Goal: Transaction & Acquisition: Purchase product/service

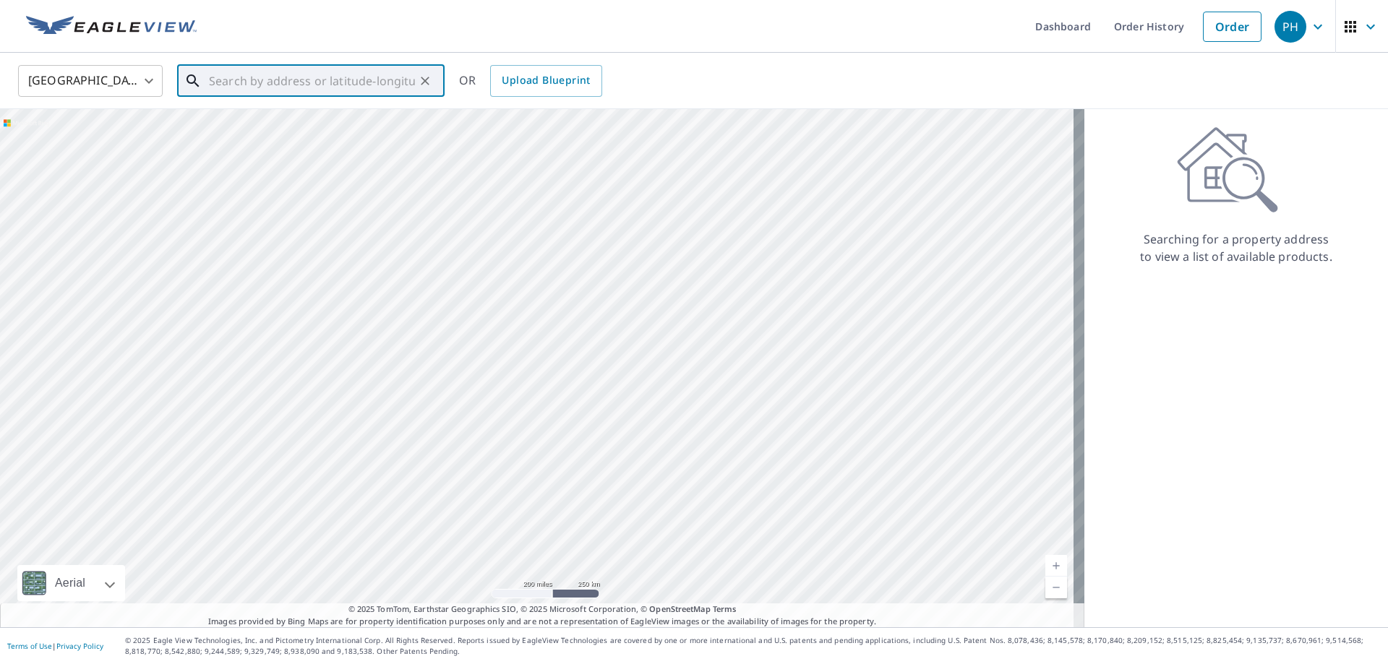
click at [212, 74] on input "text" at bounding box center [312, 81] width 206 height 40
click at [278, 128] on span "[STREET_ADDRESS][PERSON_NAME]" at bounding box center [319, 122] width 227 height 17
type input "[STREET_ADDRESS][PERSON_NAME]"
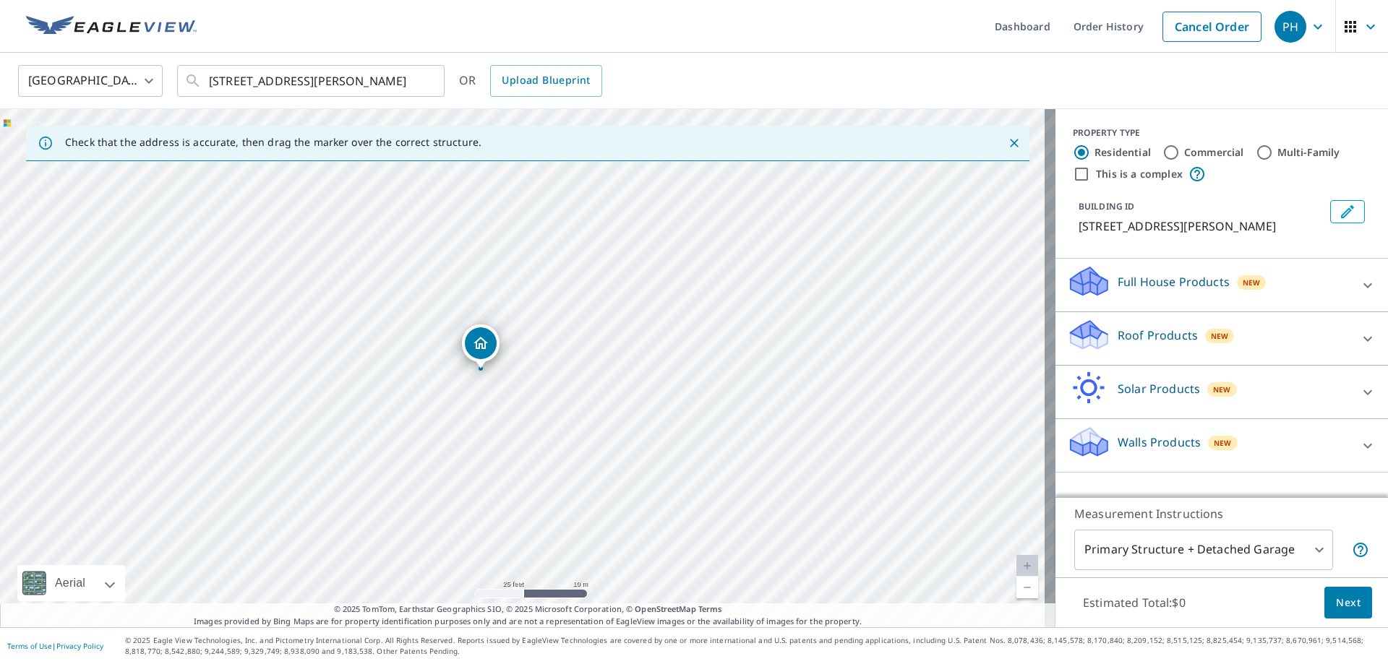
click at [1097, 342] on icon at bounding box center [1088, 335] width 43 height 34
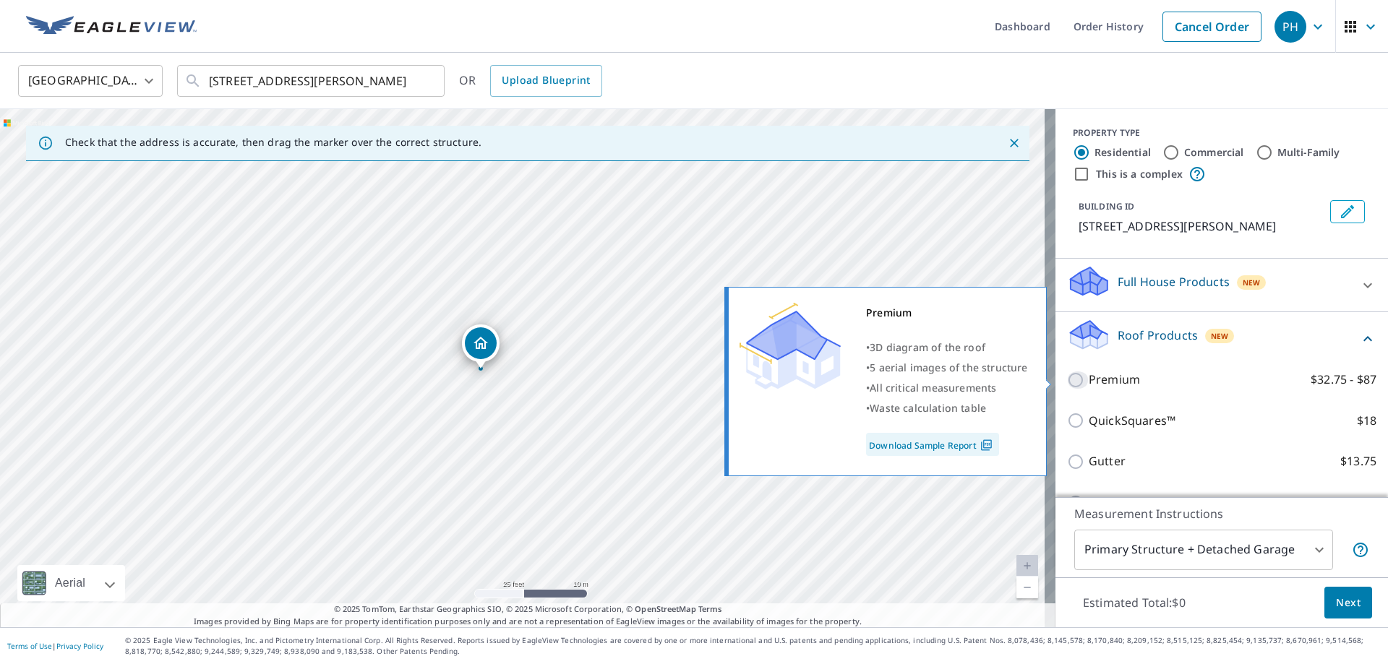
click at [1067, 380] on input "Premium $32.75 - $87" at bounding box center [1078, 379] width 22 height 17
checkbox input "true"
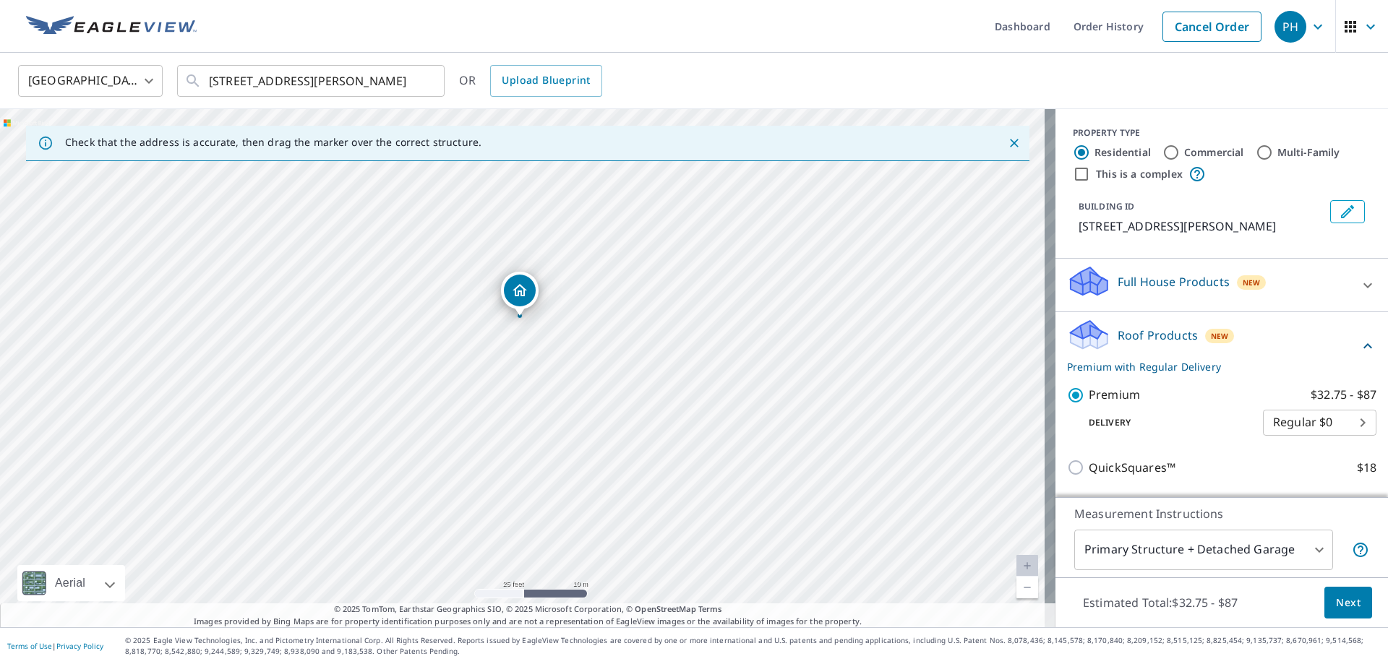
drag, startPoint x: 527, startPoint y: 347, endPoint x: 524, endPoint y: 297, distance: 50.0
click at [1358, 605] on button "Next" at bounding box center [1348, 603] width 48 height 33
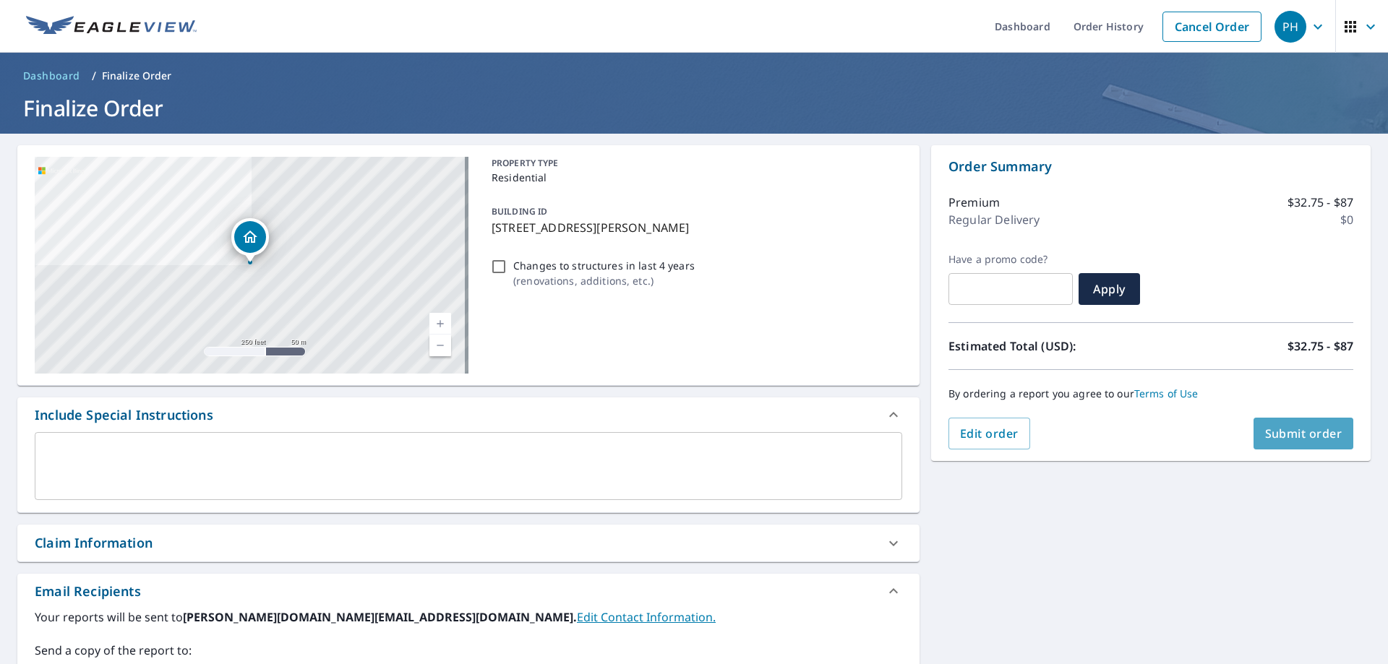
click at [1286, 444] on button "Submit order" at bounding box center [1303, 434] width 100 height 32
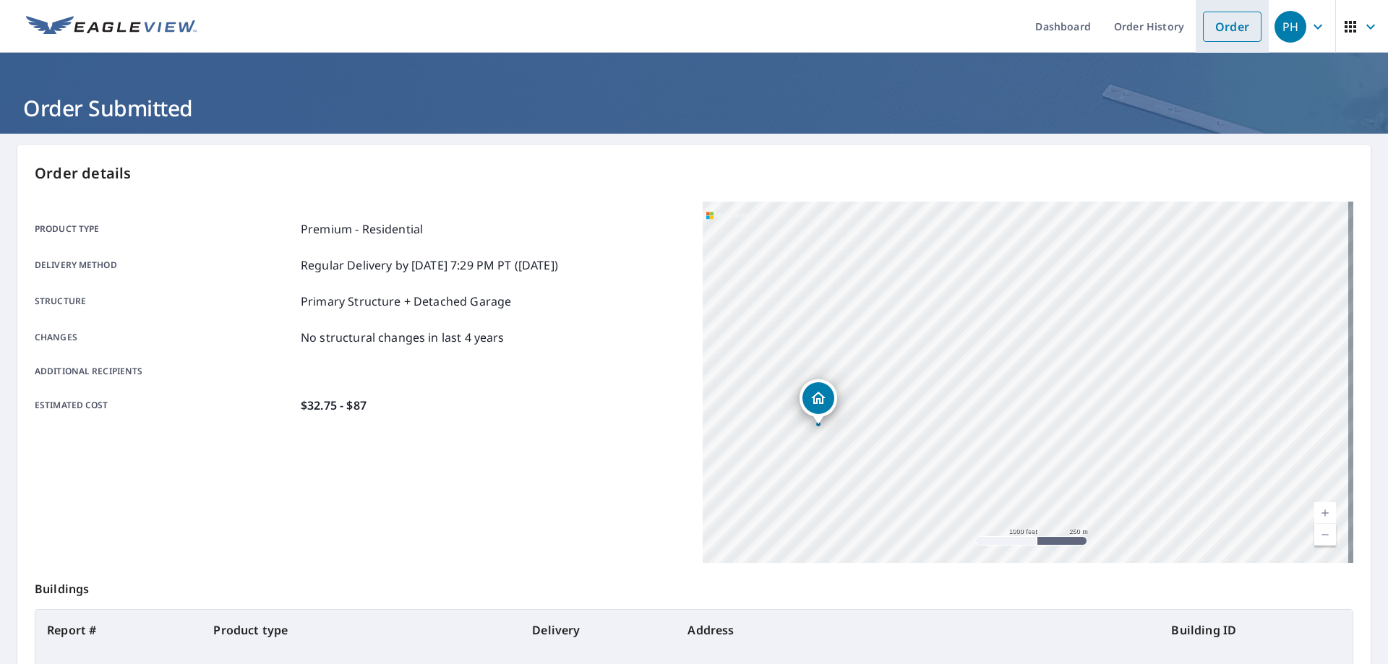
click at [1215, 22] on link "Order" at bounding box center [1232, 27] width 59 height 30
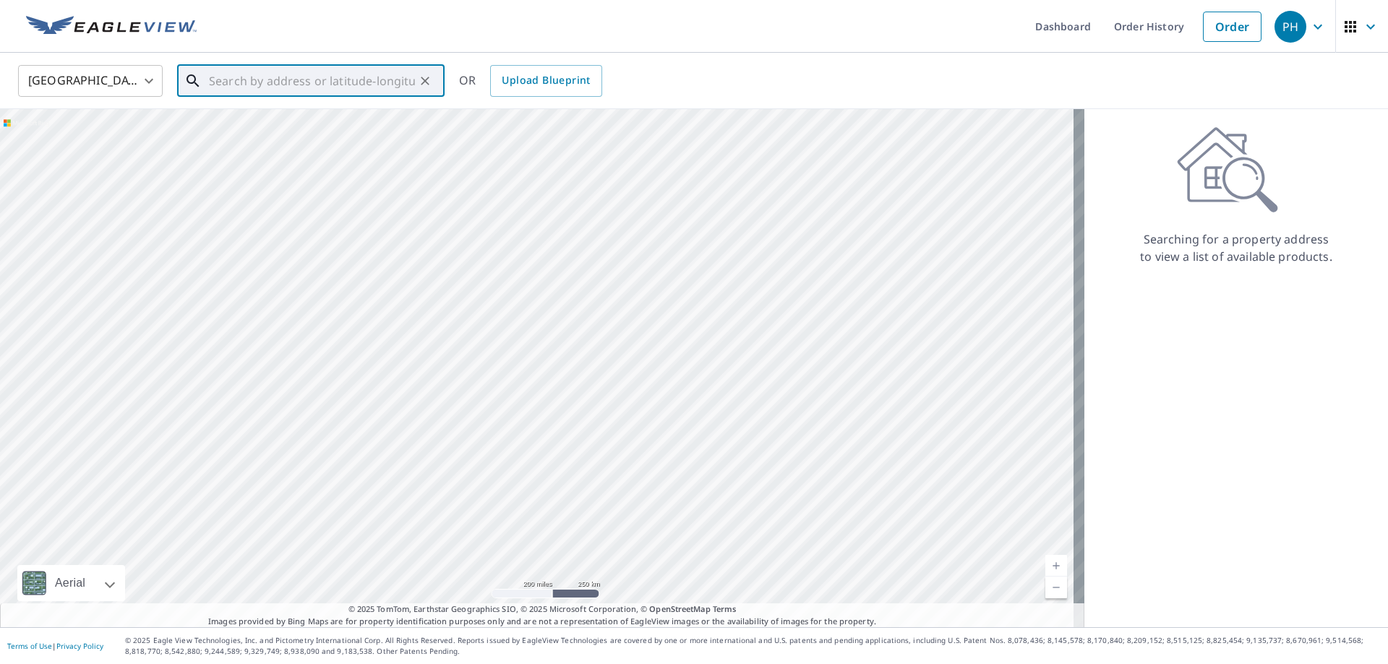
click at [252, 85] on input "text" at bounding box center [312, 81] width 206 height 40
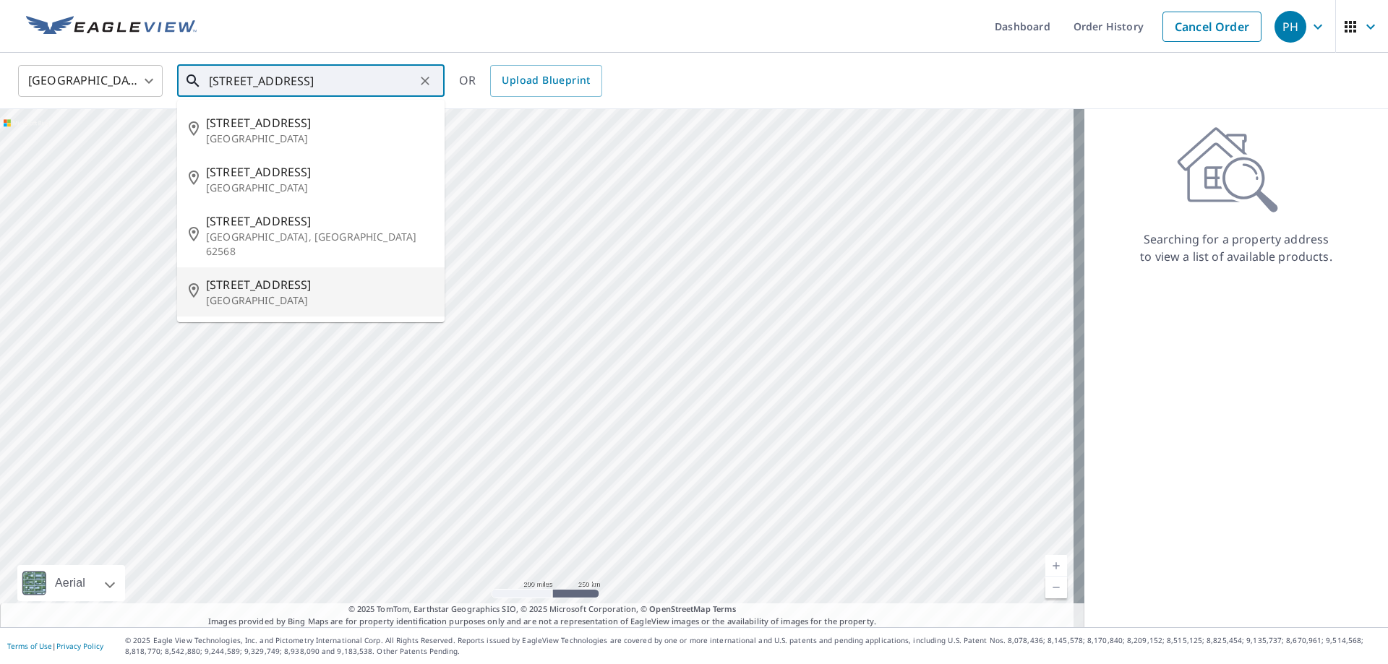
click at [254, 276] on span "[STREET_ADDRESS]" at bounding box center [319, 284] width 227 height 17
type input "[STREET_ADDRESS]"
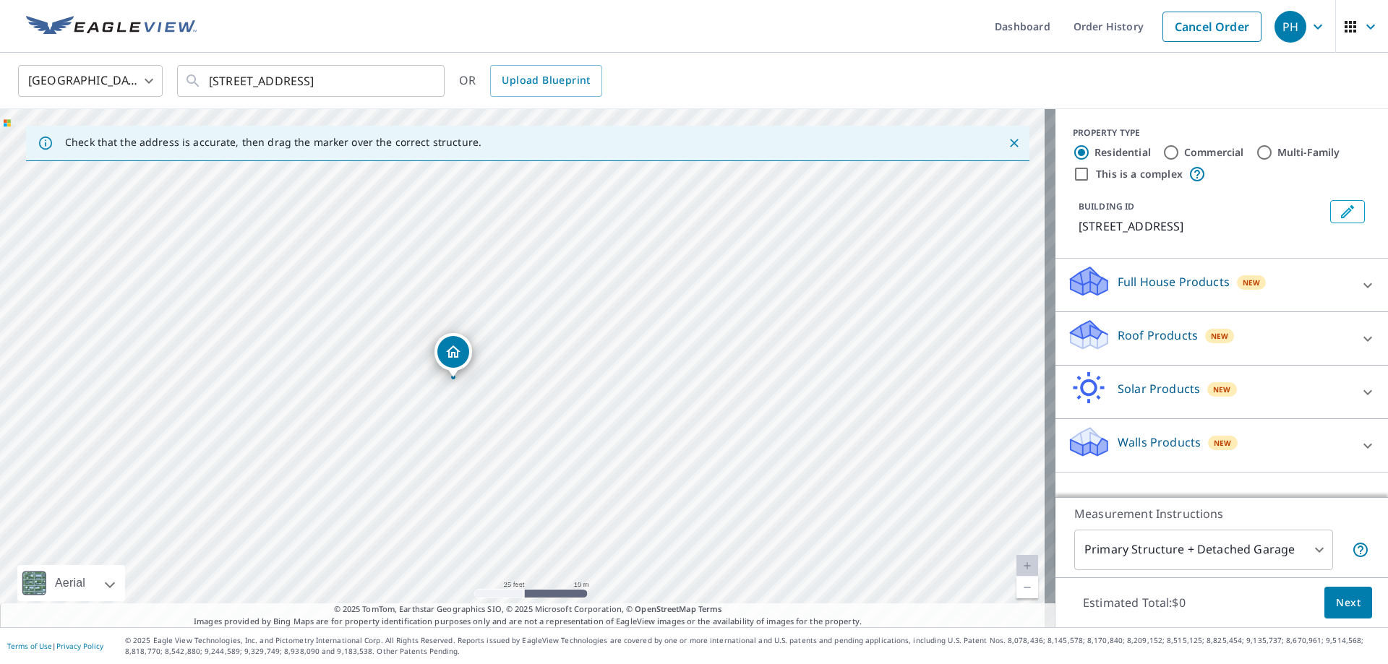
drag, startPoint x: 302, startPoint y: 314, endPoint x: 299, endPoint y: 436, distance: 121.5
click at [299, 436] on div "[STREET_ADDRESS]" at bounding box center [527, 368] width 1055 height 518
drag, startPoint x: 448, startPoint y: 357, endPoint x: 451, endPoint y: 348, distance: 9.8
click at [1092, 335] on icon at bounding box center [1088, 340] width 37 height 17
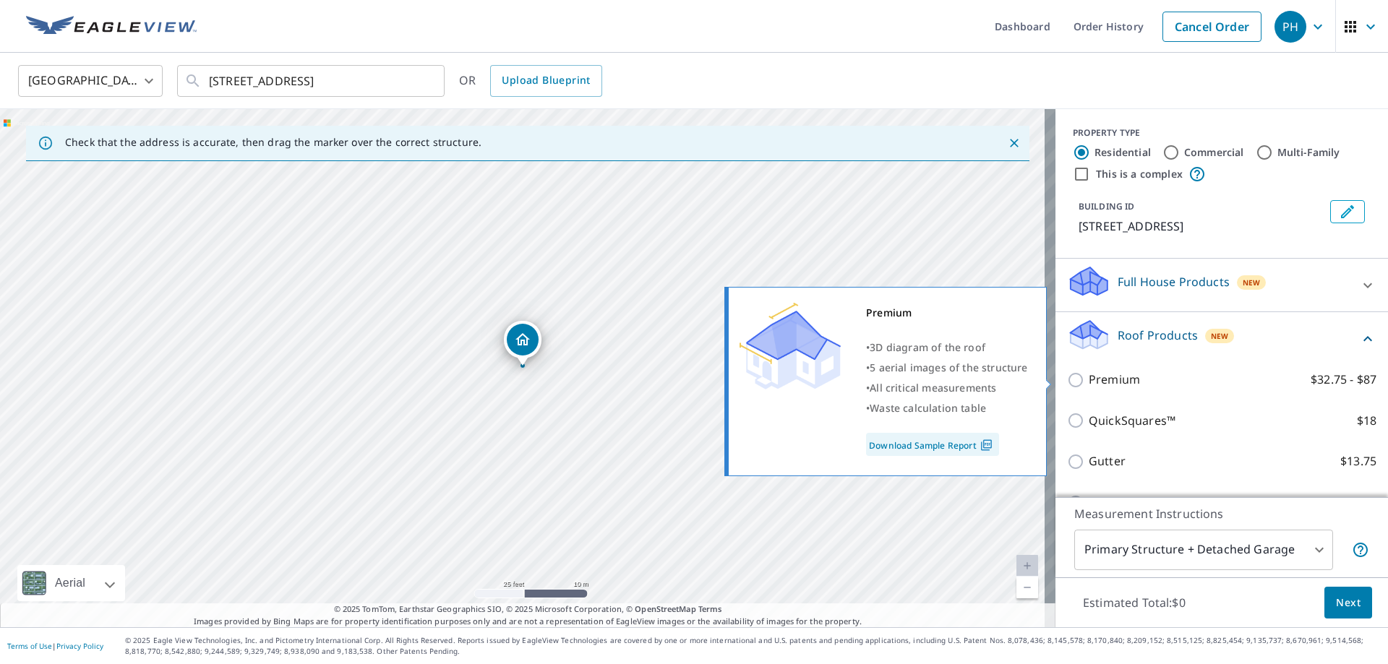
click at [1075, 382] on input "Premium $32.75 - $87" at bounding box center [1078, 379] width 22 height 17
checkbox input "true"
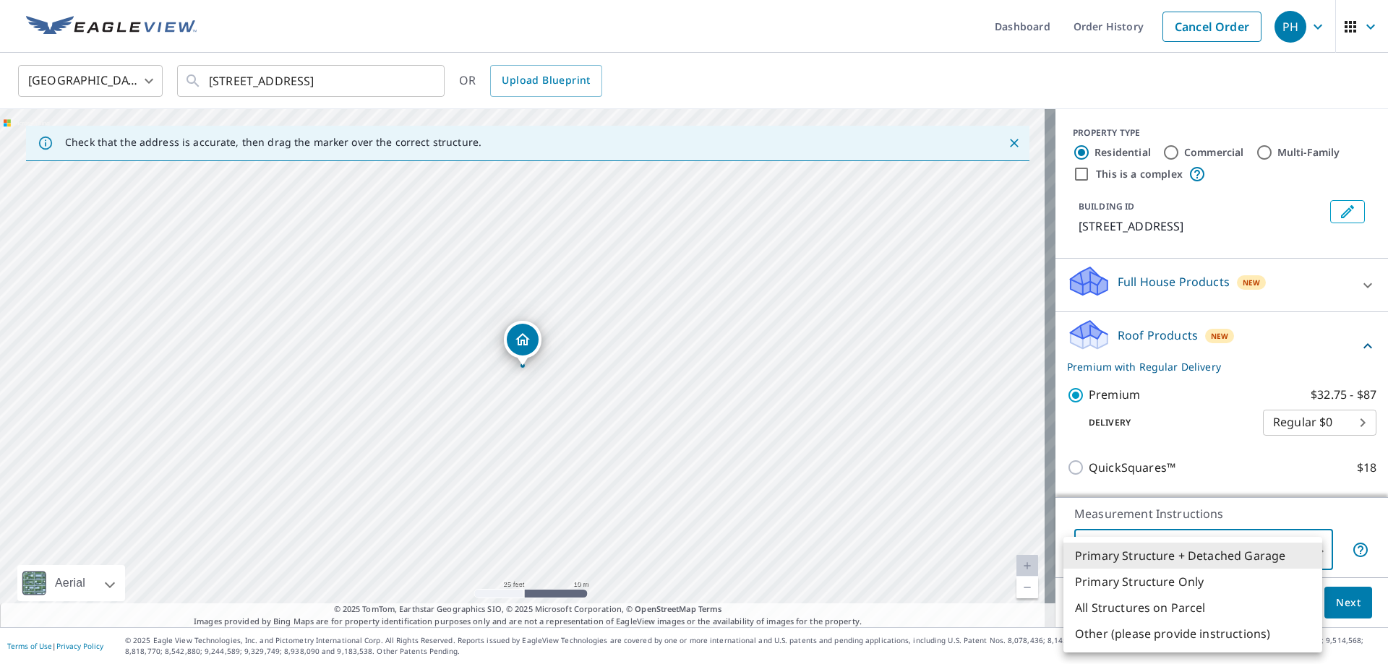
click at [1192, 550] on body "PH PH Dashboard Order History Cancel Order PH [GEOGRAPHIC_DATA] [GEOGRAPHIC_DAT…" at bounding box center [694, 332] width 1388 height 664
click at [1188, 571] on li "Primary Structure Only" at bounding box center [1192, 582] width 259 height 26
type input "2"
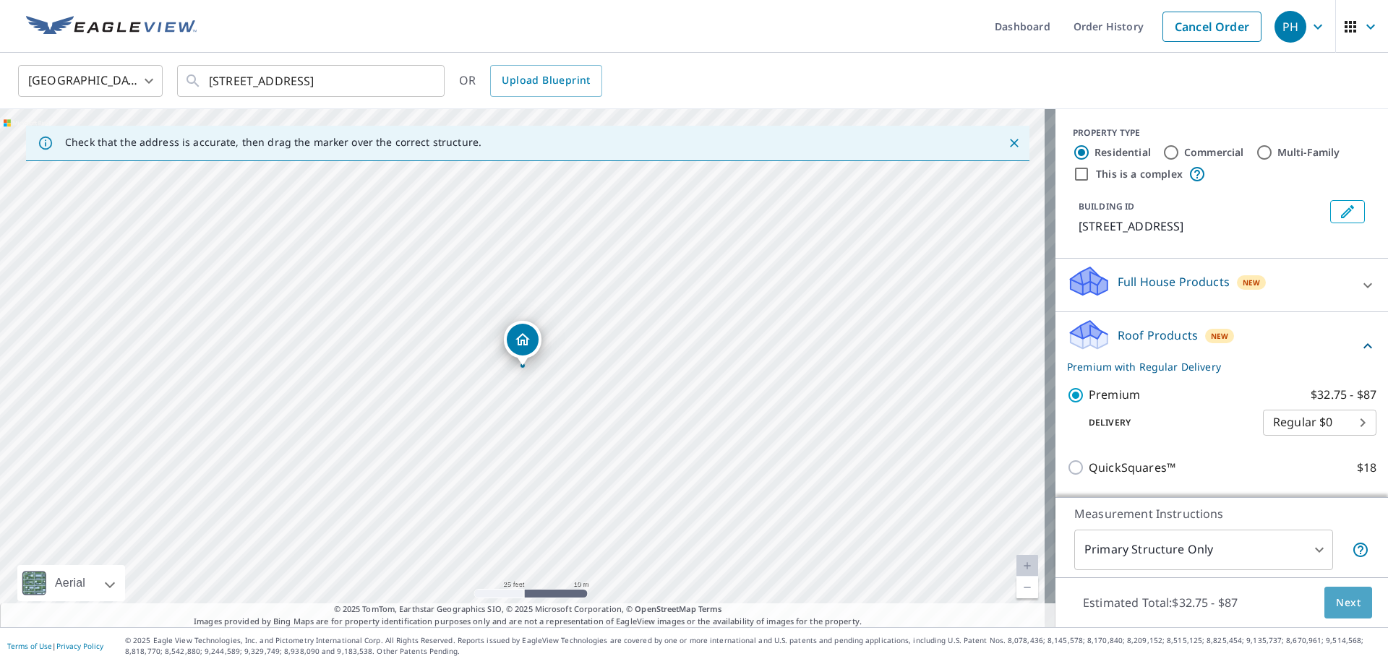
click at [1344, 599] on span "Next" at bounding box center [1348, 603] width 25 height 18
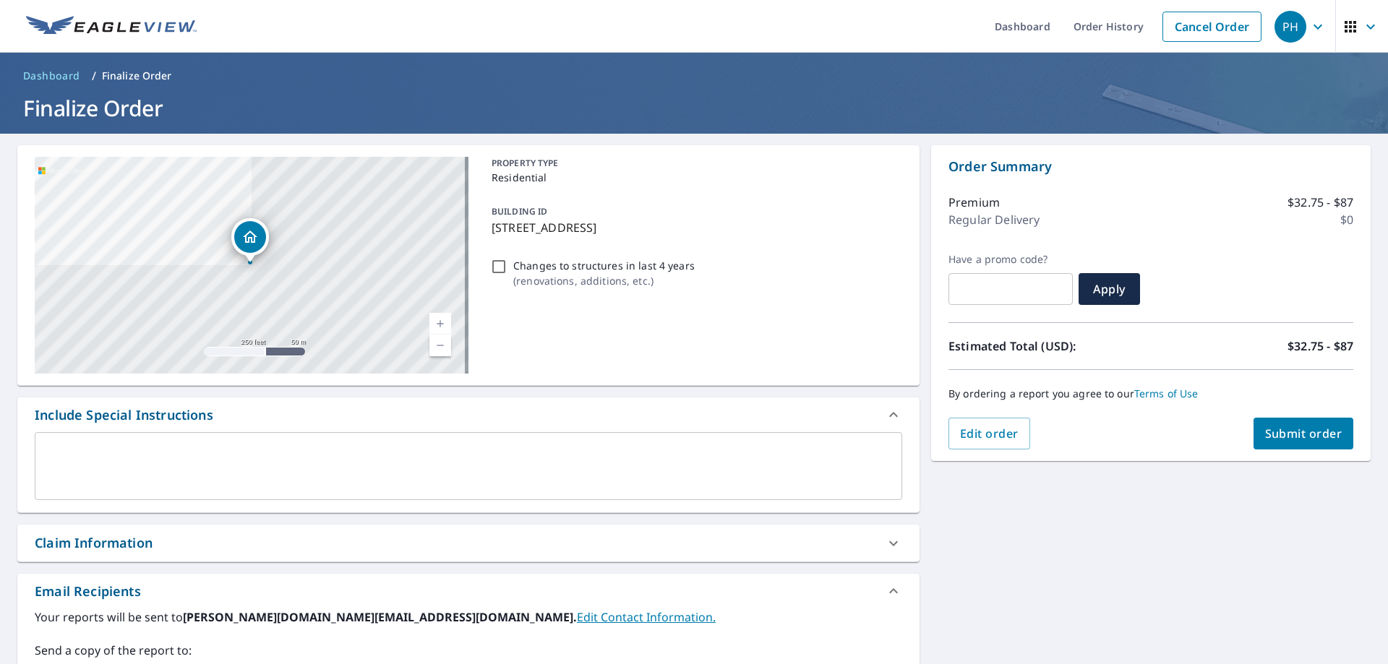
click at [1290, 438] on span "Submit order" at bounding box center [1303, 434] width 77 height 16
